Goal: Information Seeking & Learning: Learn about a topic

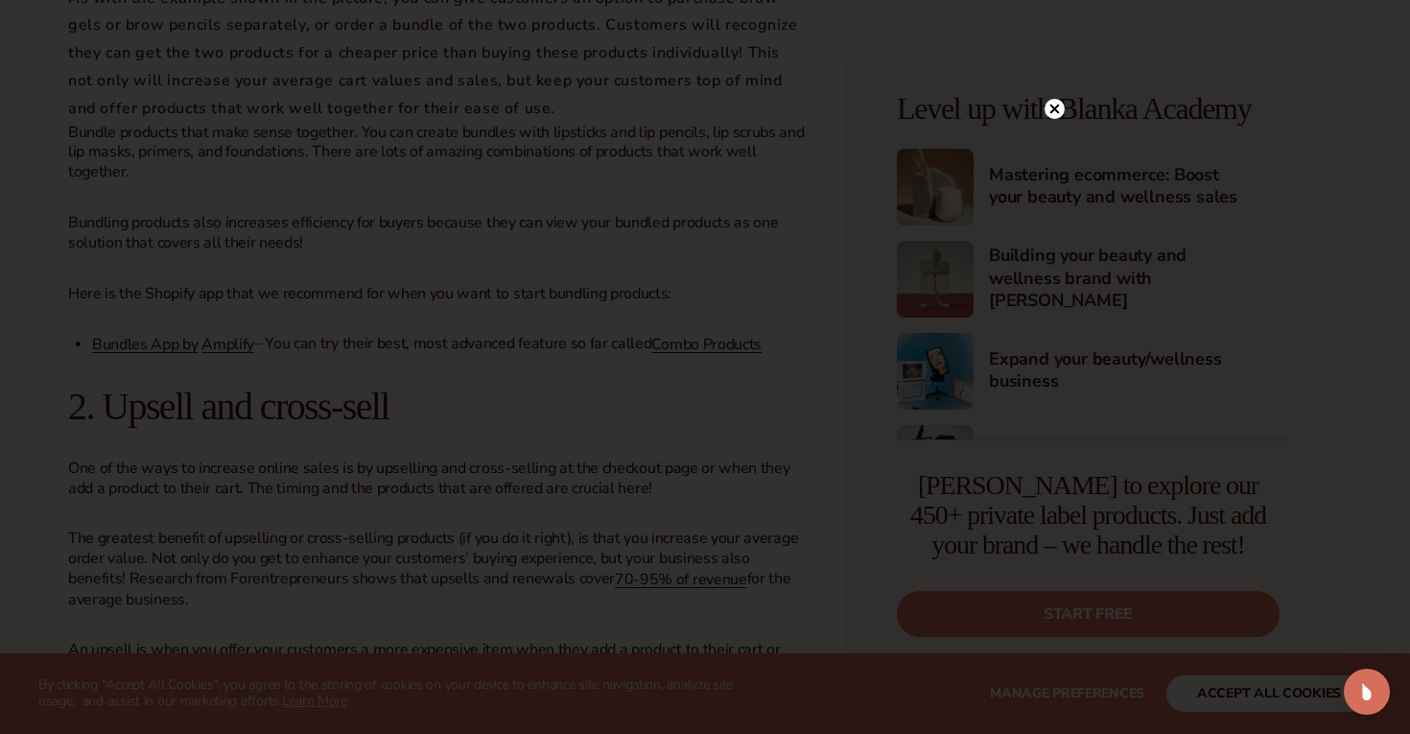
scroll to position [2453, 0]
click at [1055, 108] on div at bounding box center [705, 367] width 1410 height 734
click at [1060, 148] on circle at bounding box center [1055, 148] width 20 height 20
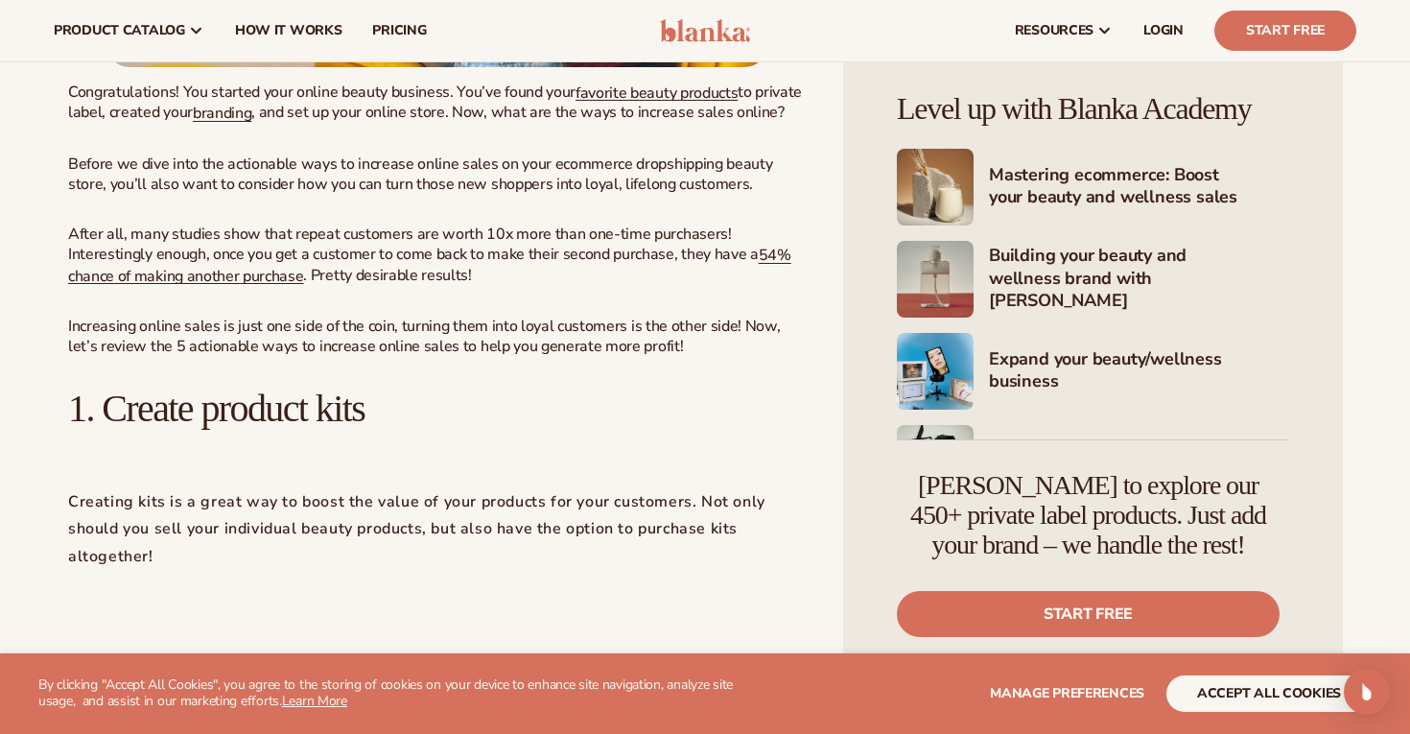
scroll to position [0, 0]
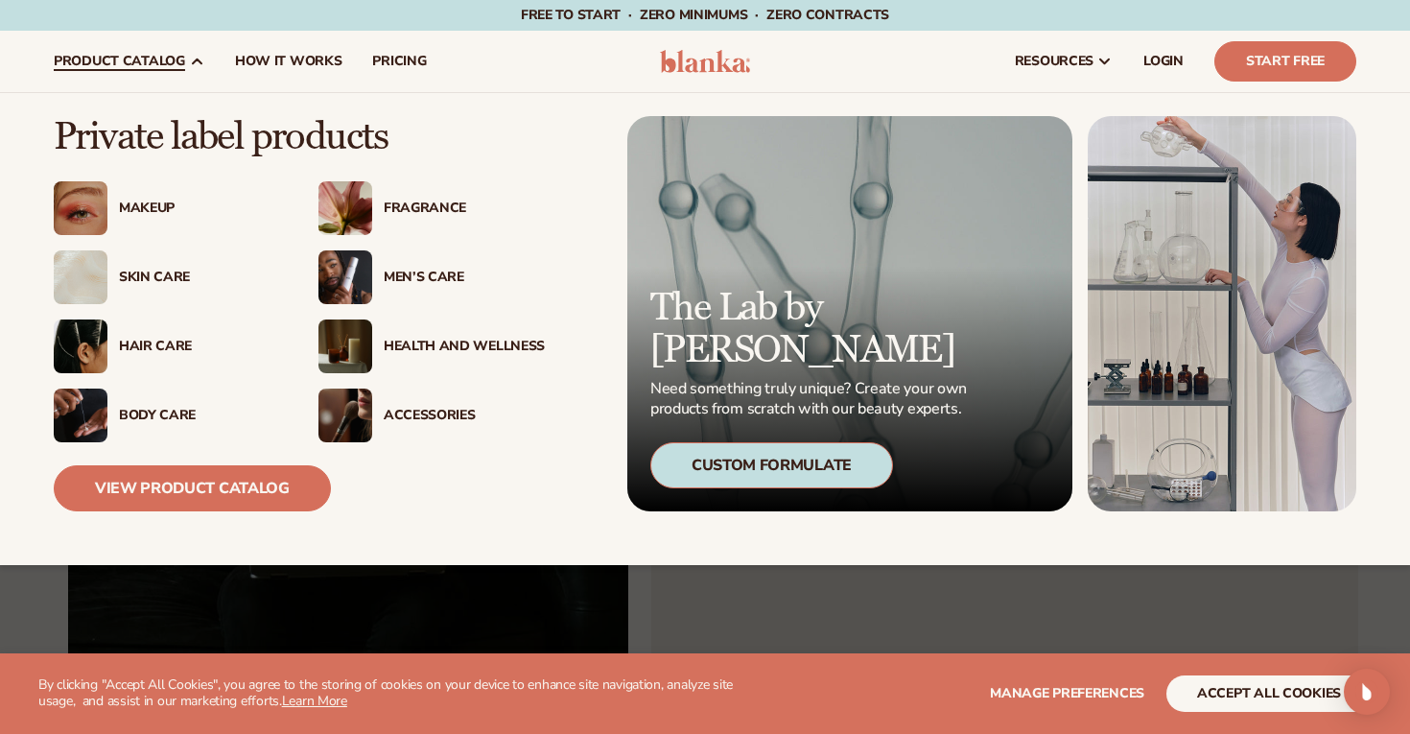
click at [144, 275] on div "Skin Care" at bounding box center [199, 278] width 161 height 16
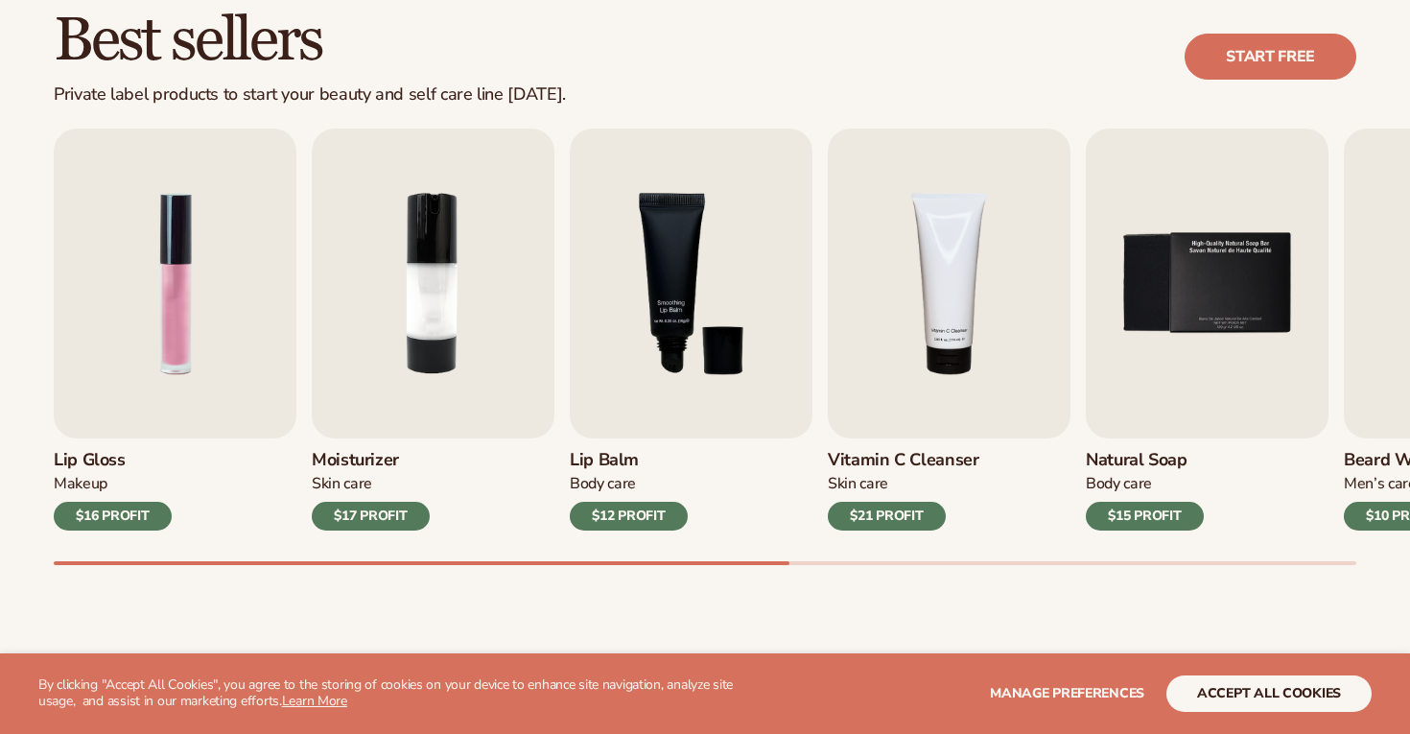
scroll to position [658, 0]
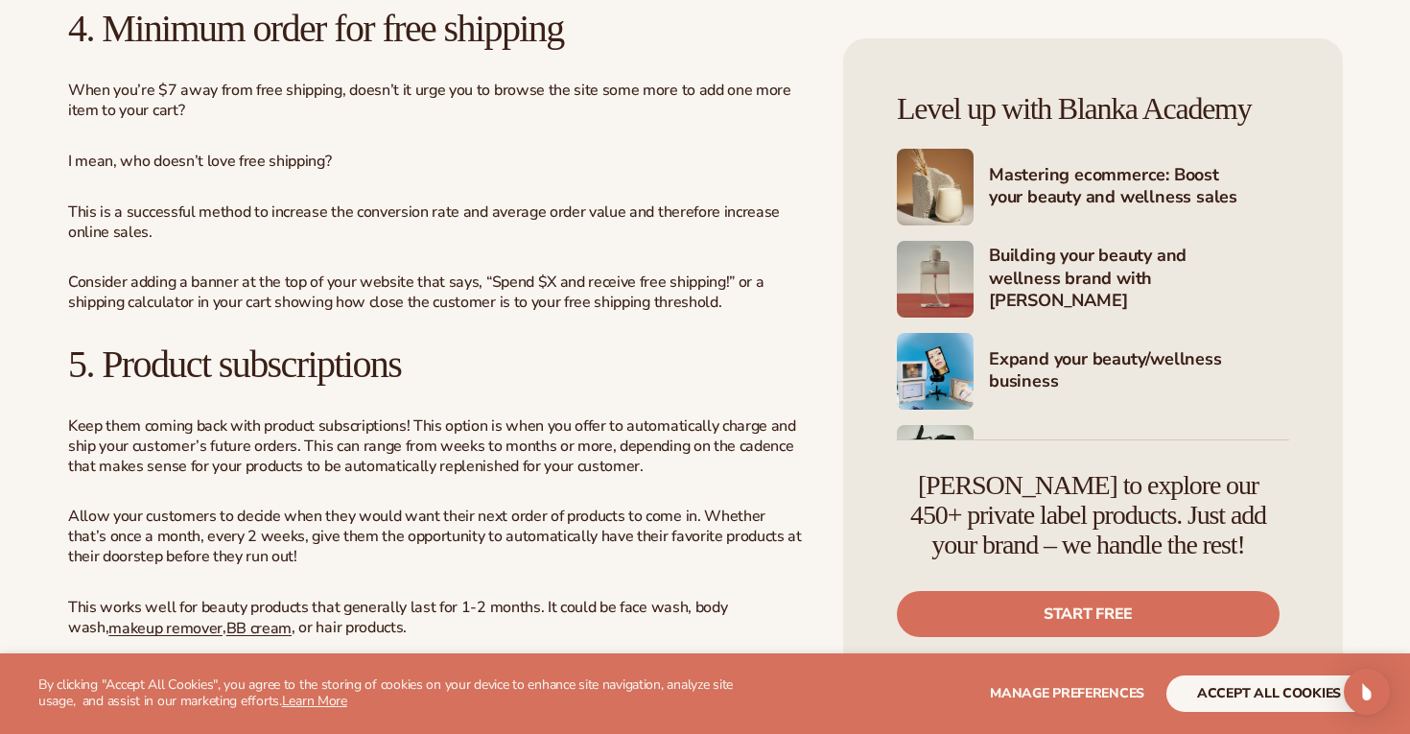
scroll to position [4870, 0]
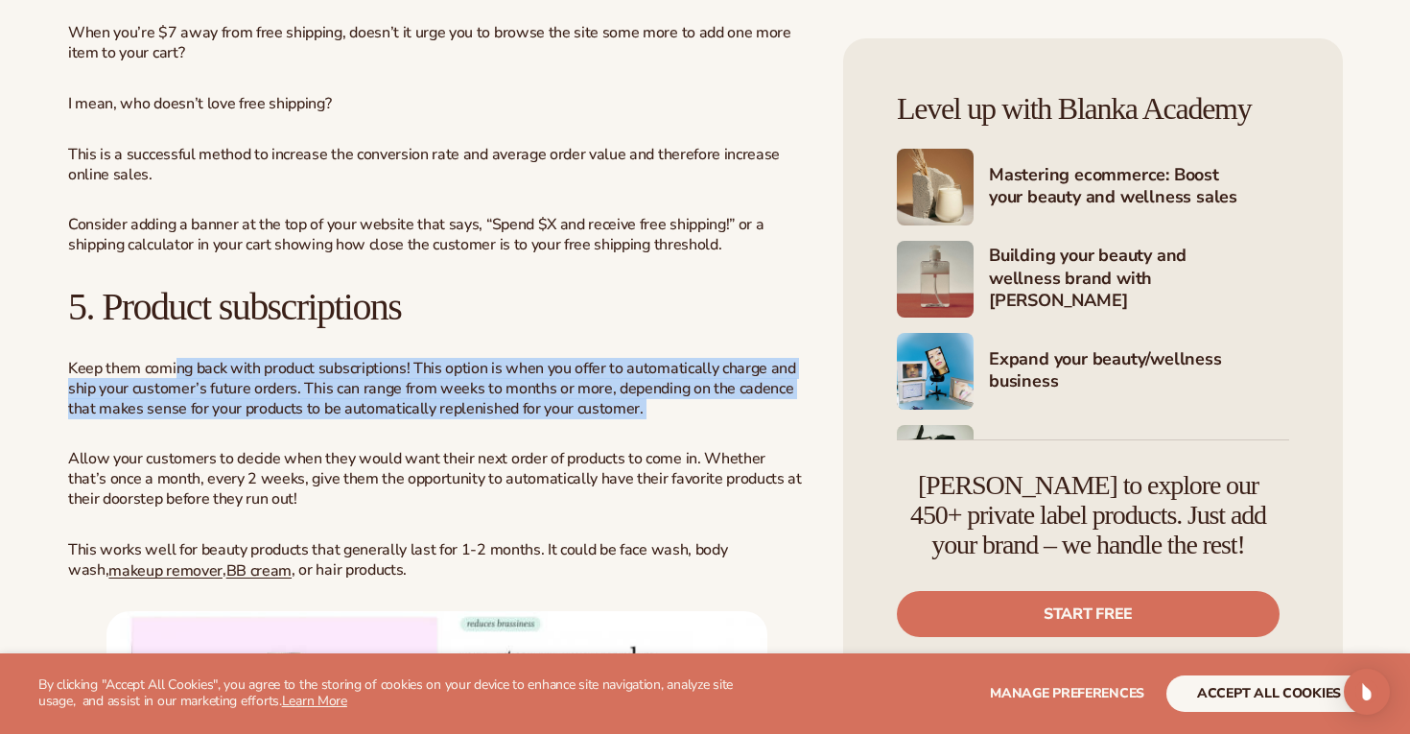
drag, startPoint x: 178, startPoint y: 372, endPoint x: 594, endPoint y: 448, distance: 422.3
click at [465, 489] on p "Allow your customers to decide when they would want their next order of product…" at bounding box center [437, 478] width 738 height 59
drag, startPoint x: 404, startPoint y: 369, endPoint x: 762, endPoint y: 426, distance: 362.3
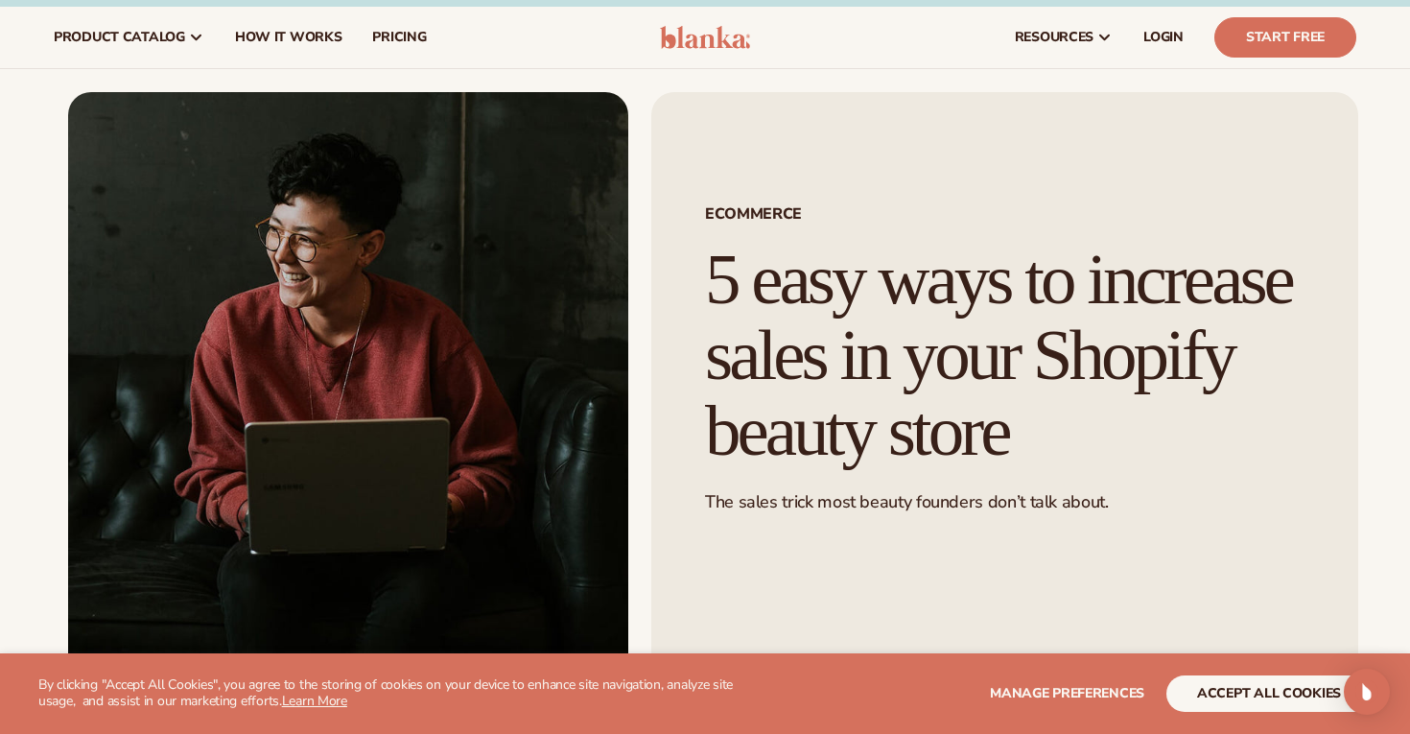
scroll to position [0, 0]
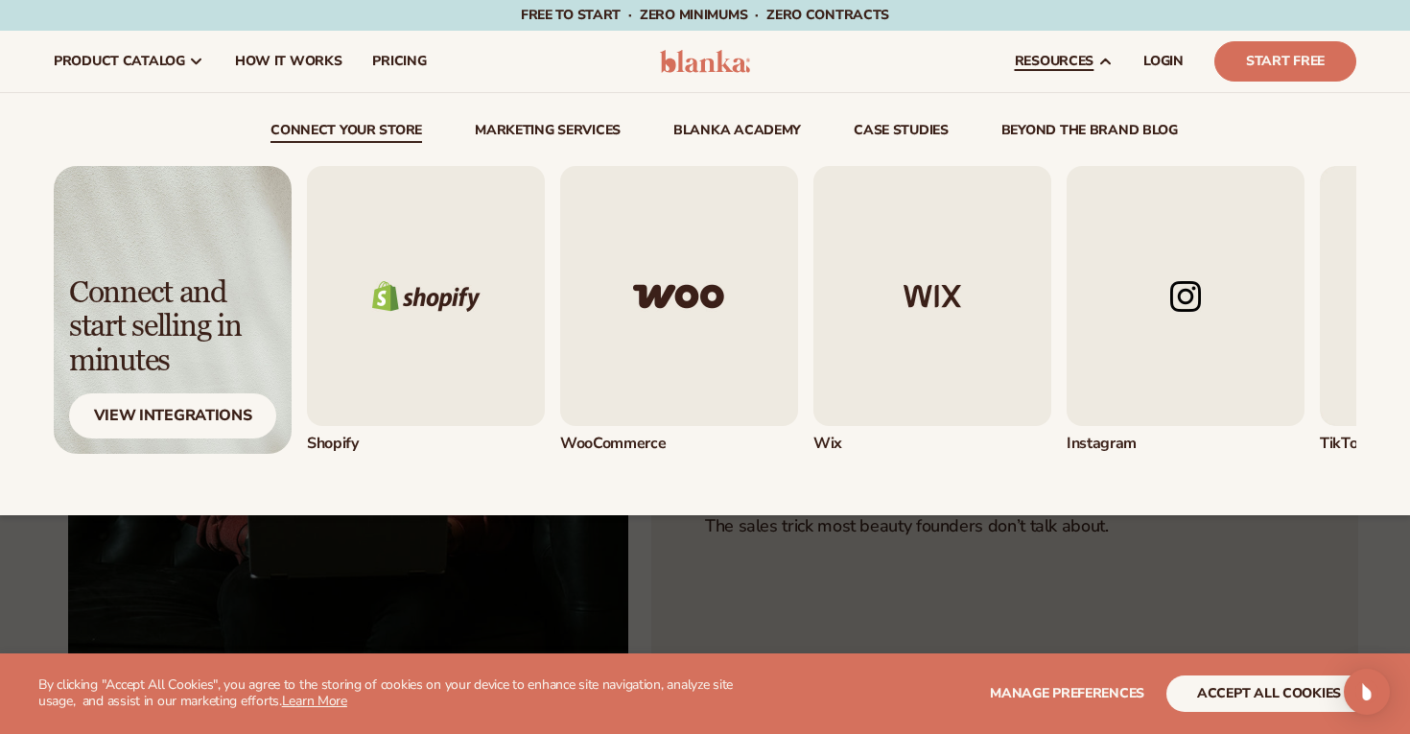
click at [470, 308] on img "1 / 5" at bounding box center [426, 296] width 238 height 260
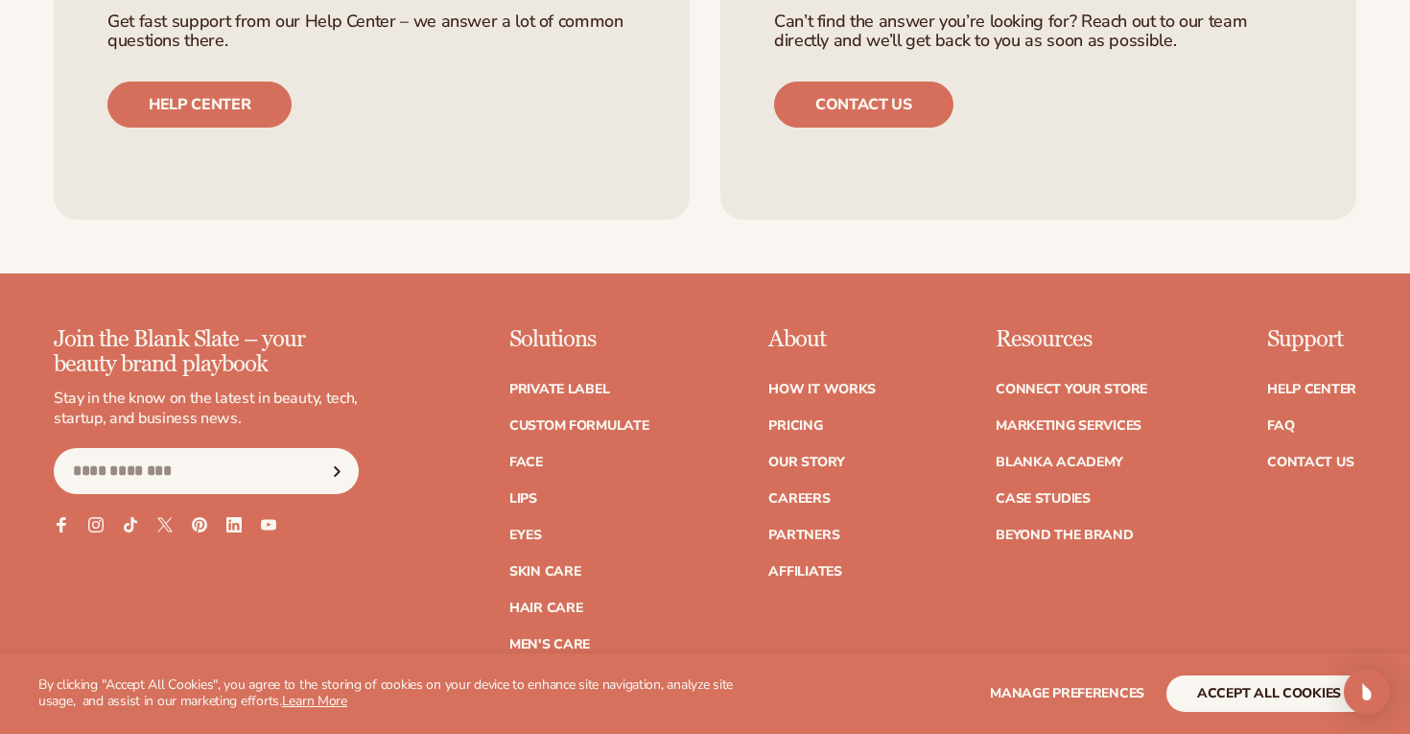
scroll to position [3015, 0]
